Goal: Transaction & Acquisition: Purchase product/service

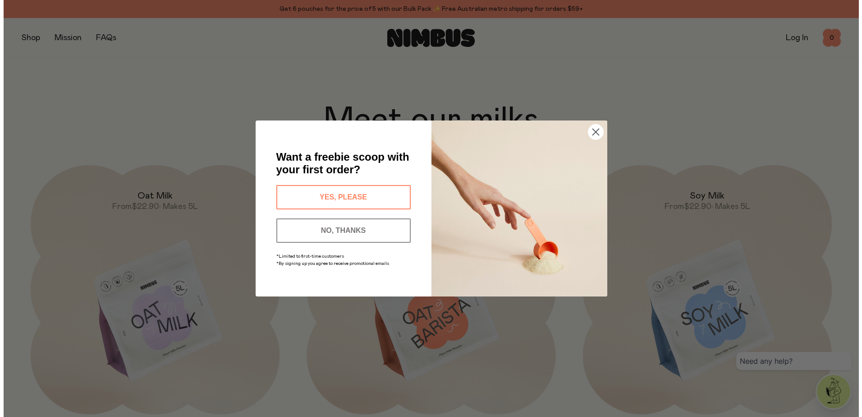
scroll to position [821, 0]
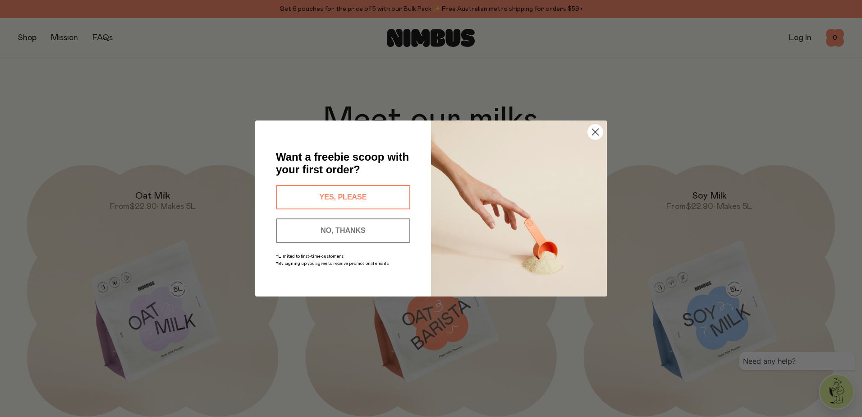
click at [596, 132] on icon "Close dialog" at bounding box center [595, 132] width 6 height 6
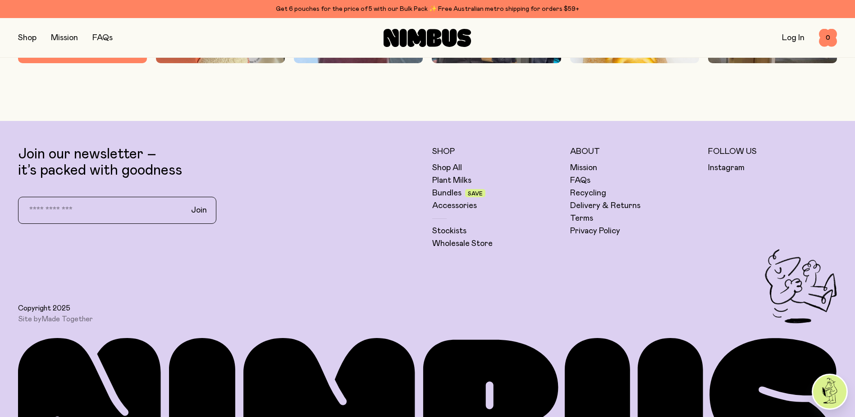
scroll to position [3079, 0]
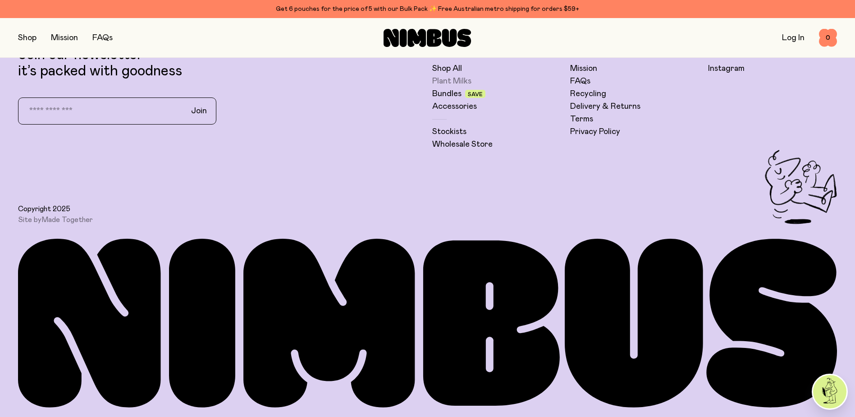
click at [452, 78] on link "Plant Milks" at bounding box center [451, 81] width 39 height 11
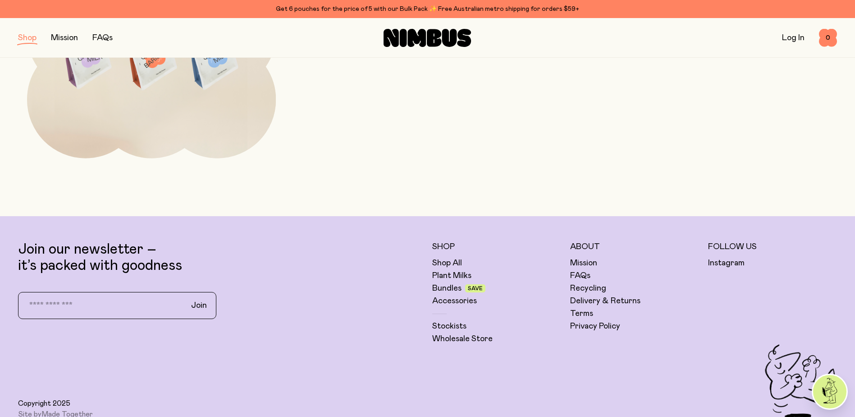
scroll to position [555, 0]
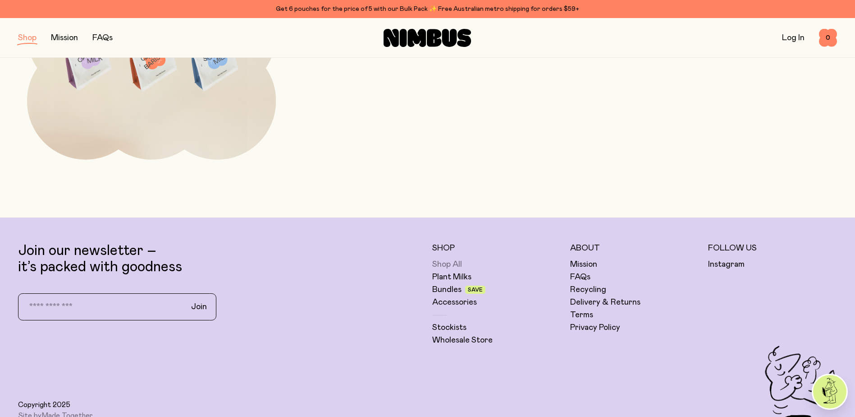
click at [454, 264] on link "Shop All" at bounding box center [447, 264] width 30 height 11
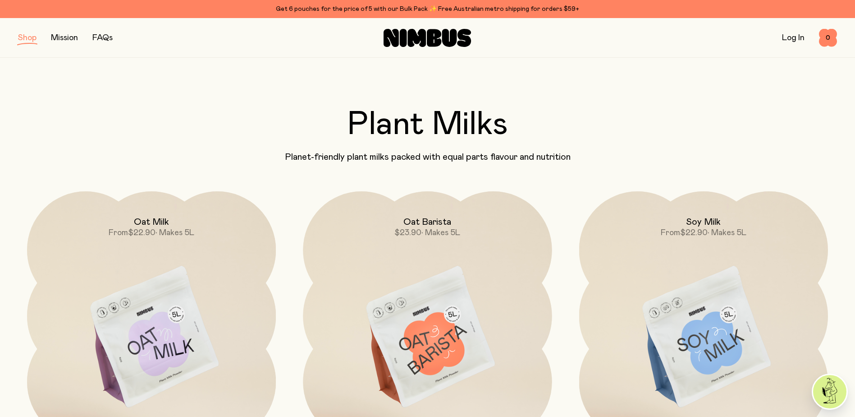
click at [18, 39] on button "button" at bounding box center [27, 38] width 18 height 13
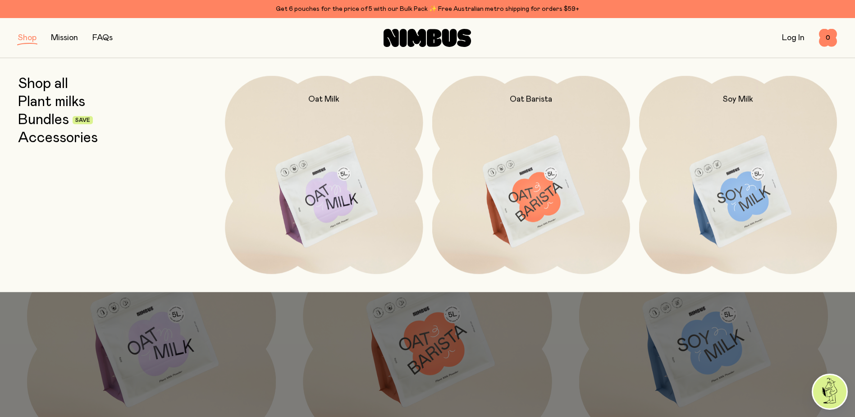
click at [40, 124] on link "Bundles" at bounding box center [43, 120] width 51 height 16
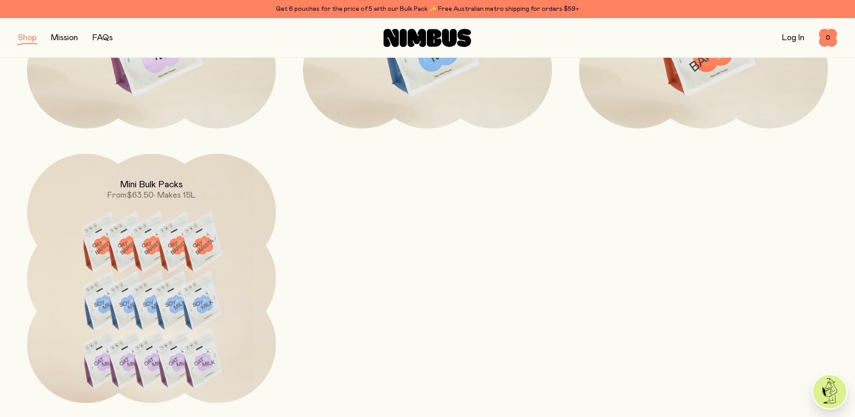
scroll to position [812, 0]
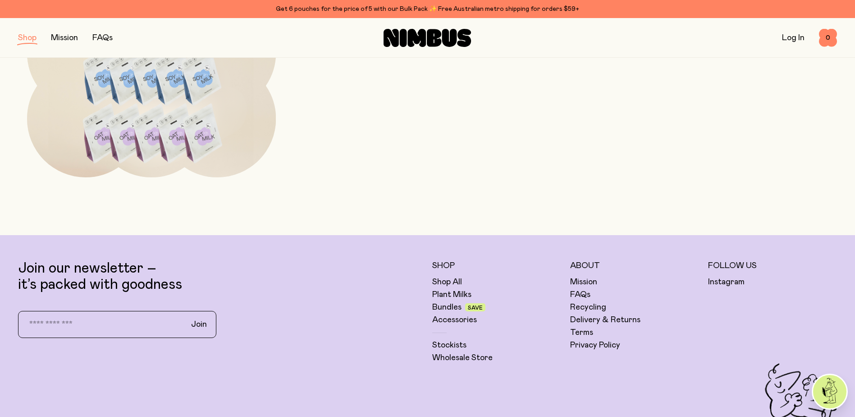
click at [209, 138] on img at bounding box center [151, 83] width 249 height 311
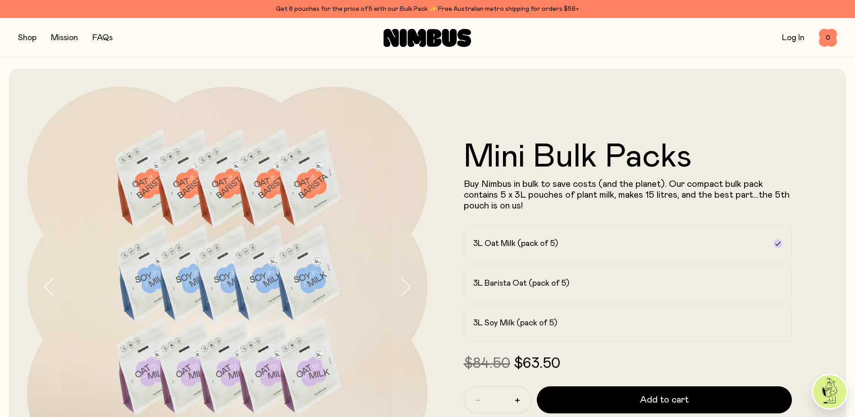
click at [404, 288] on icon "button" at bounding box center [405, 286] width 13 height 19
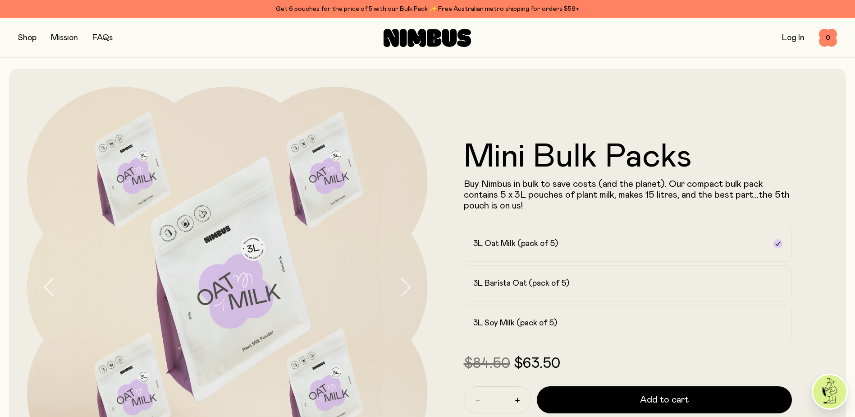
click at [405, 287] on icon "button" at bounding box center [405, 286] width 13 height 19
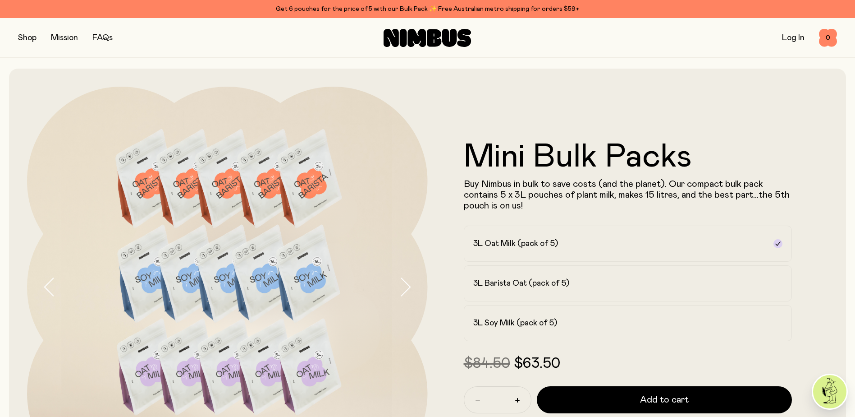
click at [405, 287] on icon "button" at bounding box center [405, 286] width 13 height 19
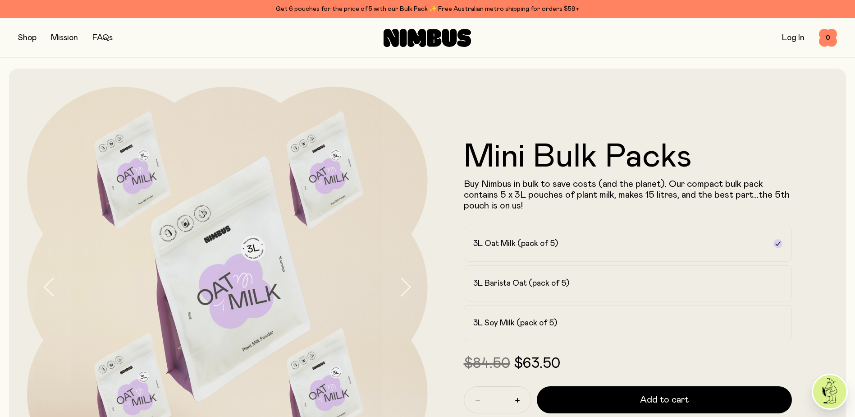
click at [405, 287] on icon "button" at bounding box center [405, 286] width 13 height 19
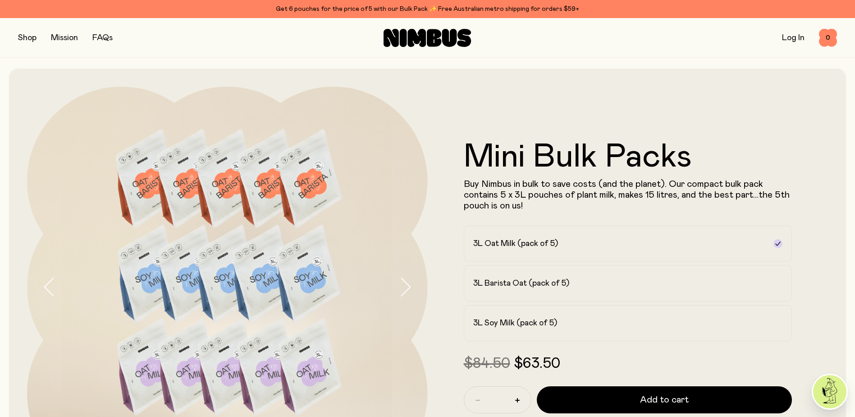
click at [405, 287] on icon "button" at bounding box center [405, 286] width 13 height 19
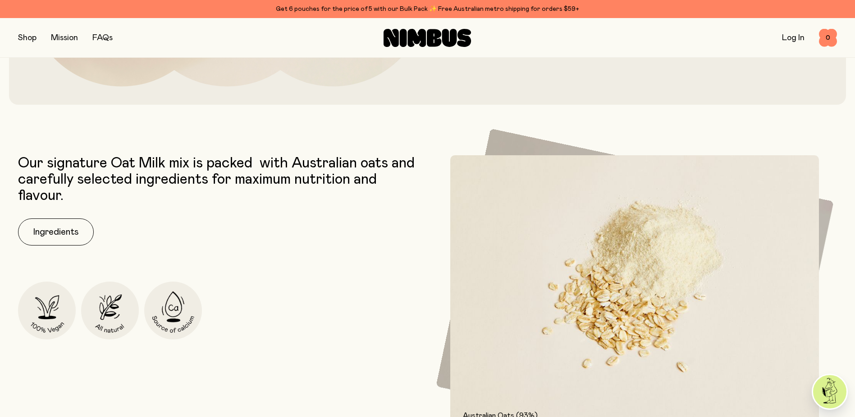
scroll to position [320, 0]
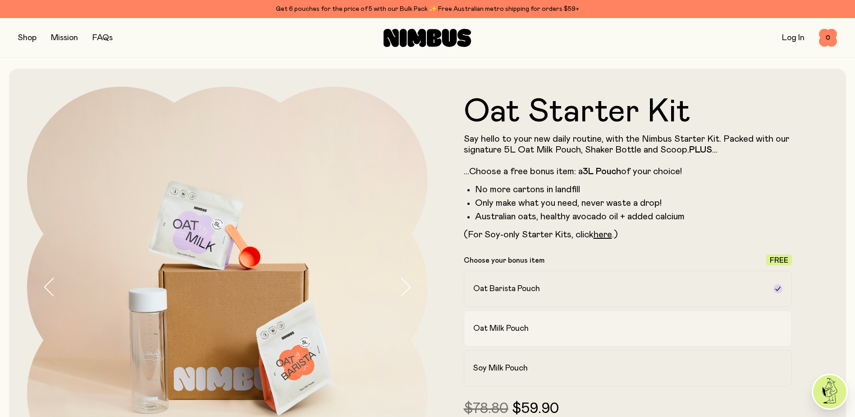
click at [491, 335] on label "Oat Milk Pouch" at bounding box center [628, 328] width 329 height 36
click at [496, 367] on h2 "Soy Milk Pouch" at bounding box center [500, 368] width 55 height 11
click at [396, 288] on img at bounding box center [227, 287] width 401 height 401
click at [404, 288] on icon "button" at bounding box center [405, 286] width 13 height 19
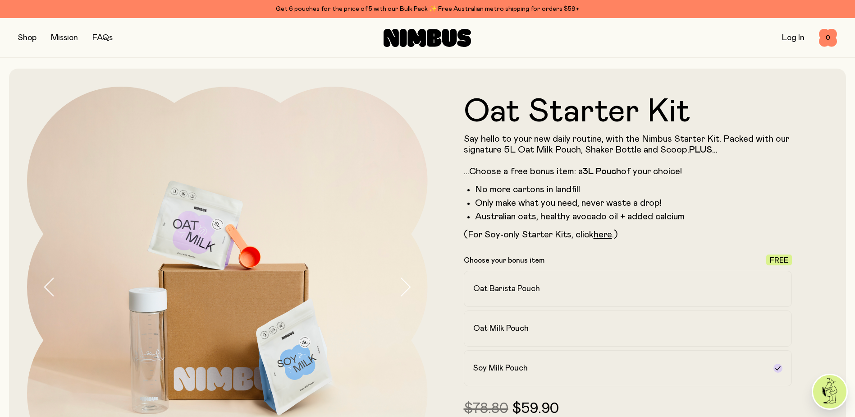
drag, startPoint x: 58, startPoint y: 281, endPoint x: 50, endPoint y: 283, distance: 7.3
click at [55, 282] on div at bounding box center [227, 287] width 401 height 401
click at [50, 283] on icon "button" at bounding box center [49, 286] width 13 height 19
